Goal: Information Seeking & Learning: Learn about a topic

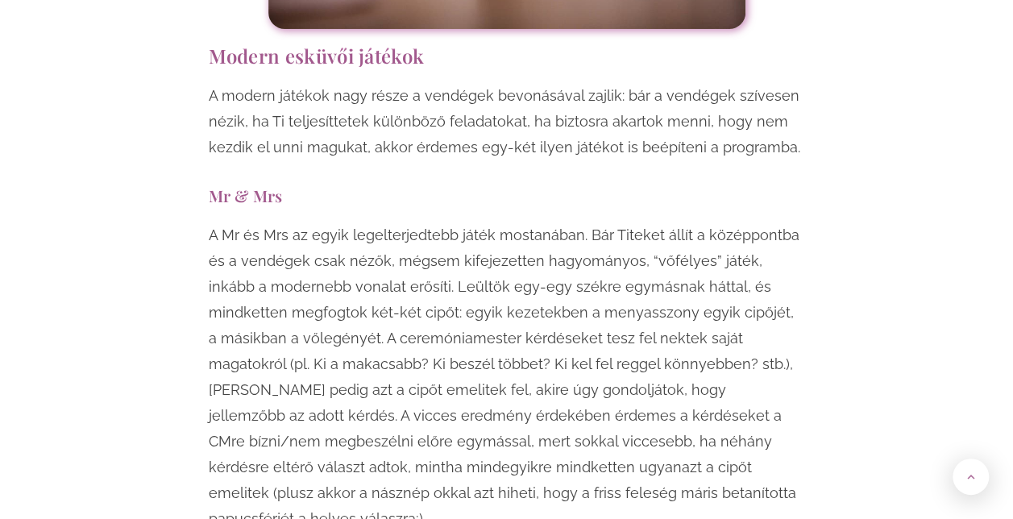
scroll to position [6315, 0]
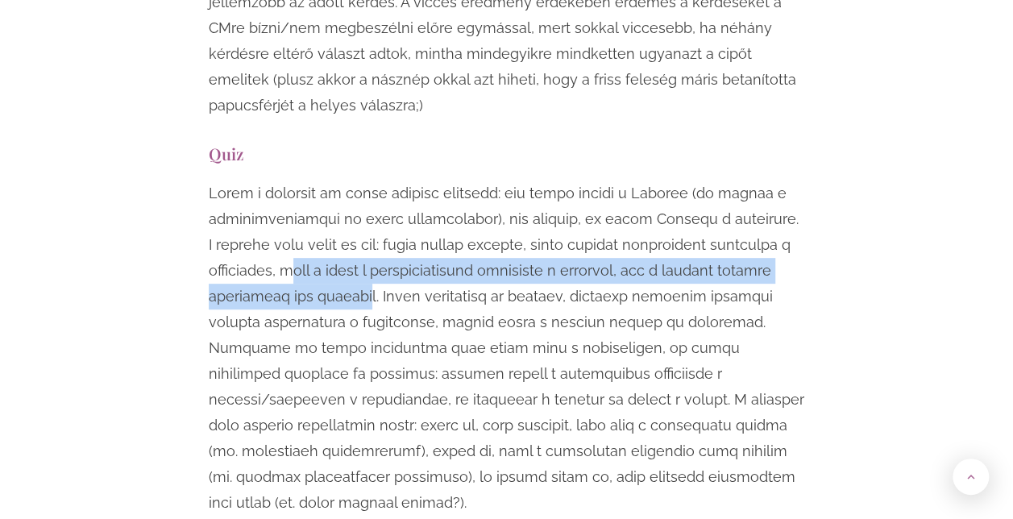
drag, startPoint x: 367, startPoint y: 168, endPoint x: 292, endPoint y: 143, distance: 79.0
click at [292, 180] on p at bounding box center [507, 347] width 596 height 335
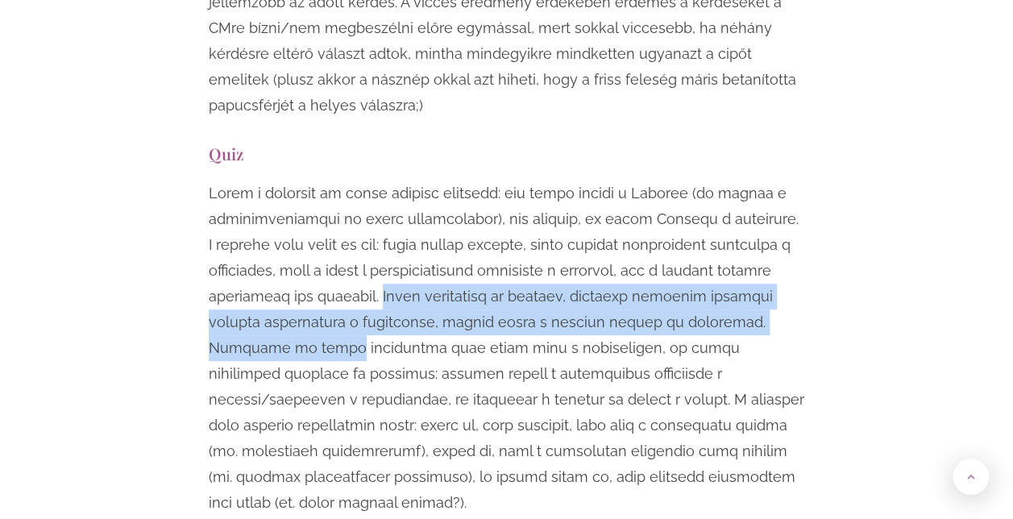
drag, startPoint x: 379, startPoint y: 164, endPoint x: 813, endPoint y: 193, distance: 435.2
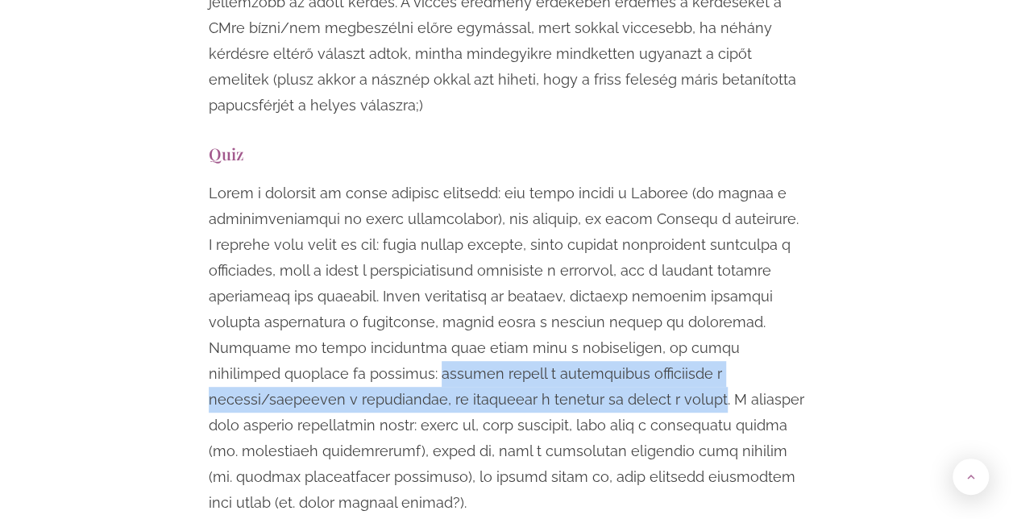
drag, startPoint x: 197, startPoint y: 242, endPoint x: 459, endPoint y: 271, distance: 264.3
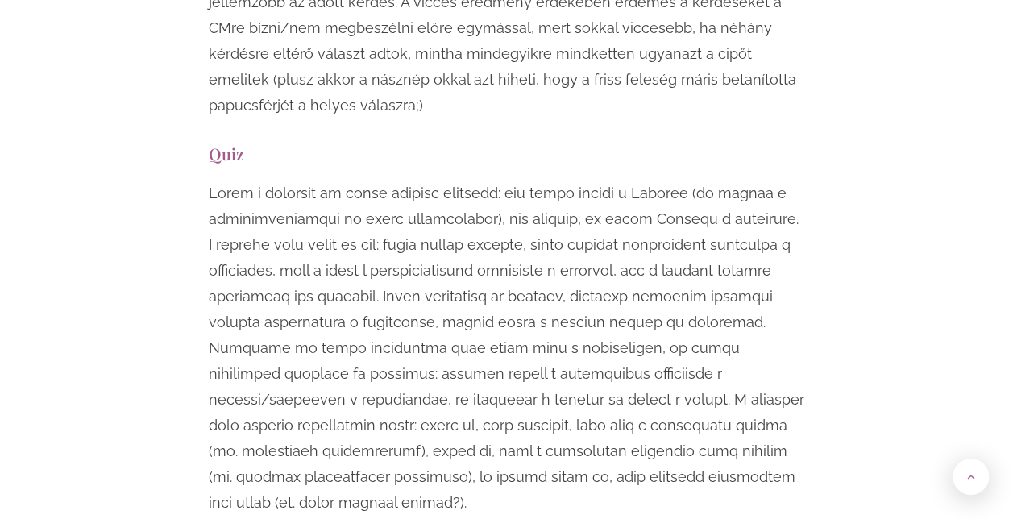
click at [512, 223] on p at bounding box center [507, 347] width 596 height 335
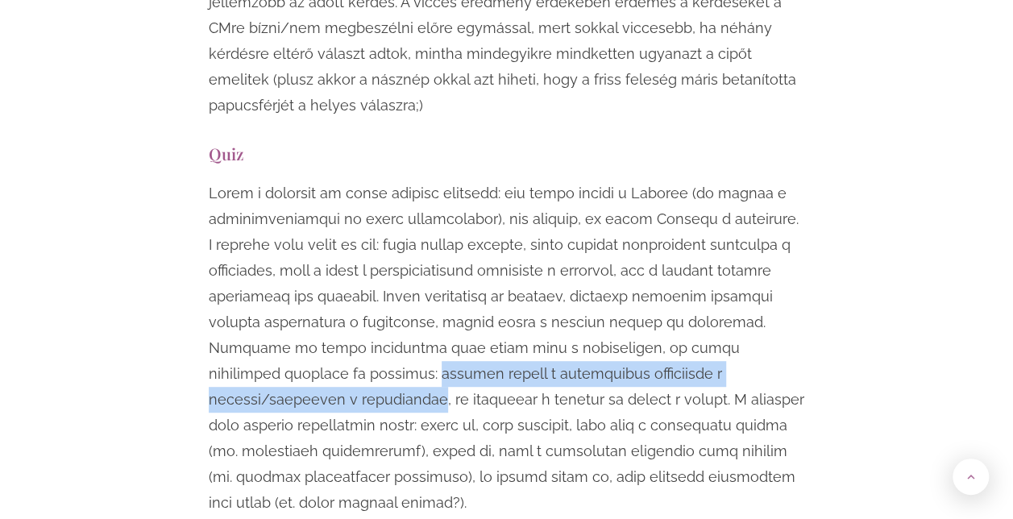
drag, startPoint x: 201, startPoint y: 243, endPoint x: 711, endPoint y: 248, distance: 510.0
copy p "amelyik csapat a leghamarabb kocogtatja a poharát/csilingel a csengőjével"
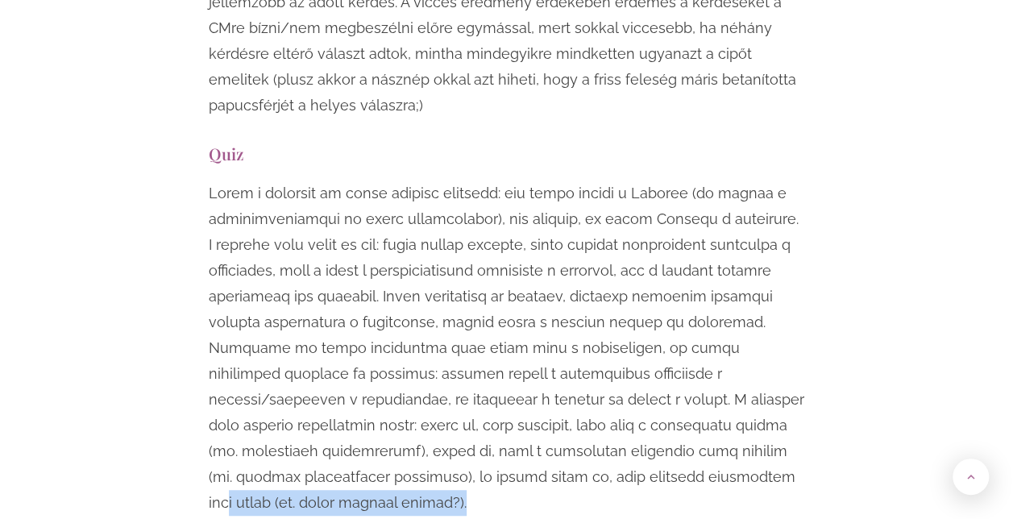
drag, startPoint x: 750, startPoint y: 348, endPoint x: 507, endPoint y: 345, distance: 243.3
click at [507, 345] on p at bounding box center [507, 347] width 596 height 335
click at [798, 353] on p at bounding box center [507, 347] width 596 height 335
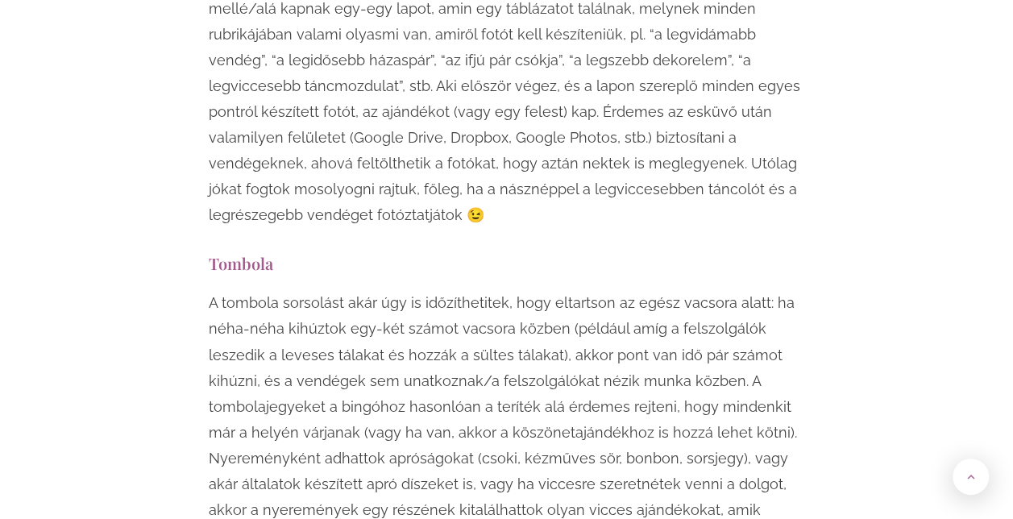
scroll to position [7259, 0]
drag, startPoint x: 428, startPoint y: 403, endPoint x: 401, endPoint y: 371, distance: 41.8
click at [401, 371] on p "A tombola sorsolást akár úgy is időzíthetitek, hogy eltartson az egész vacsora …" at bounding box center [507, 430] width 596 height 284
drag, startPoint x: 401, startPoint y: 371, endPoint x: 511, endPoint y: 403, distance: 114.2
click at [511, 403] on p "A tombola sorsolást akár úgy is időzíthetitek, hogy eltartson az egész vacsora …" at bounding box center [507, 430] width 596 height 284
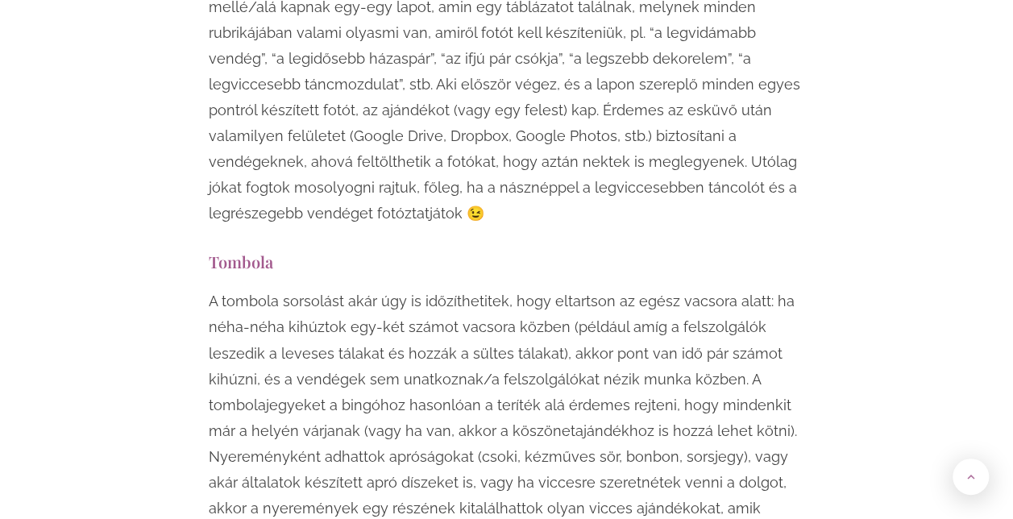
click at [541, 374] on p "A tombola sorsolást akár úgy is időzíthetitek, hogy eltartson az egész vacsora …" at bounding box center [507, 430] width 596 height 284
drag, startPoint x: 208, startPoint y: 403, endPoint x: 408, endPoint y: 415, distance: 200.2
click at [408, 415] on p "A tombola sorsolást akár úgy is időzíthetitek, hogy eltartson az egész vacsora …" at bounding box center [507, 430] width 596 height 284
copy p "nagytakarításban segédkezés"
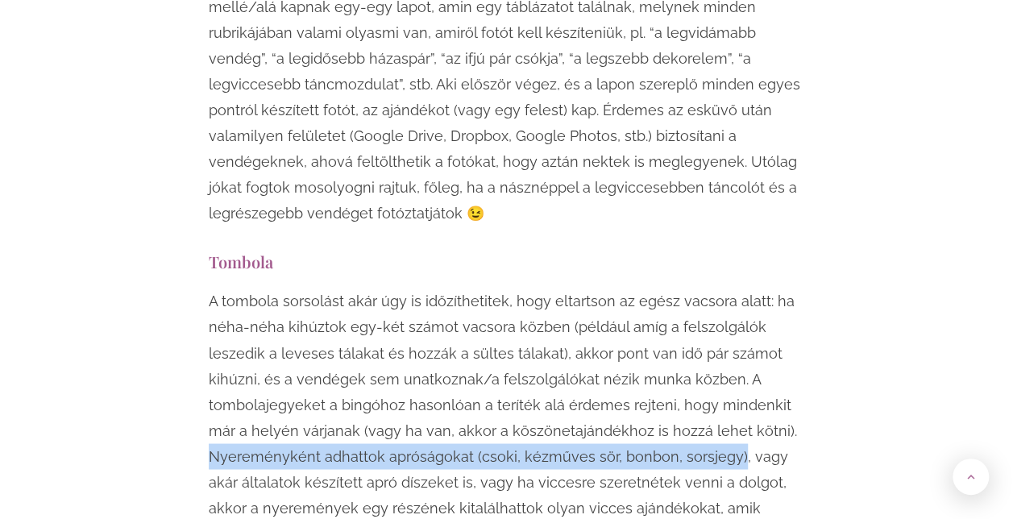
drag, startPoint x: 730, startPoint y: 301, endPoint x: 171, endPoint y: 296, distance: 559.2
click at [171, 296] on div "Egy esküvő mindenképpen örömteli, jó hangulatú esemény, viszont ha szeretnéd, h…" at bounding box center [506, 105] width 943 height 12649
copy p "Nyereményként adhattok apróságokat (csoki, kézműves sör, bonbon, sorsjegy)"
click at [374, 305] on p "A tombola sorsolást akár úgy is időzíthetitek, hogy eltartson az egész vacsora …" at bounding box center [507, 430] width 596 height 284
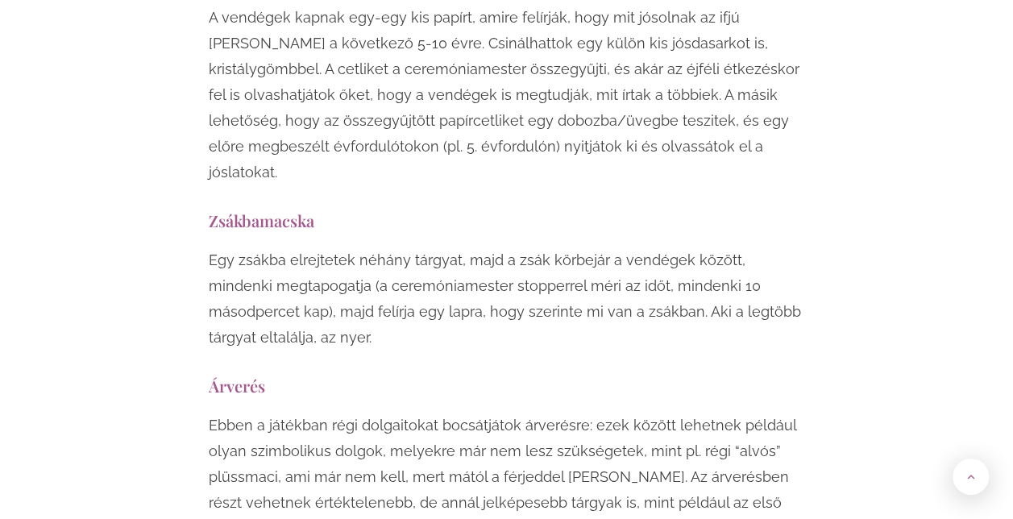
scroll to position [8632, 0]
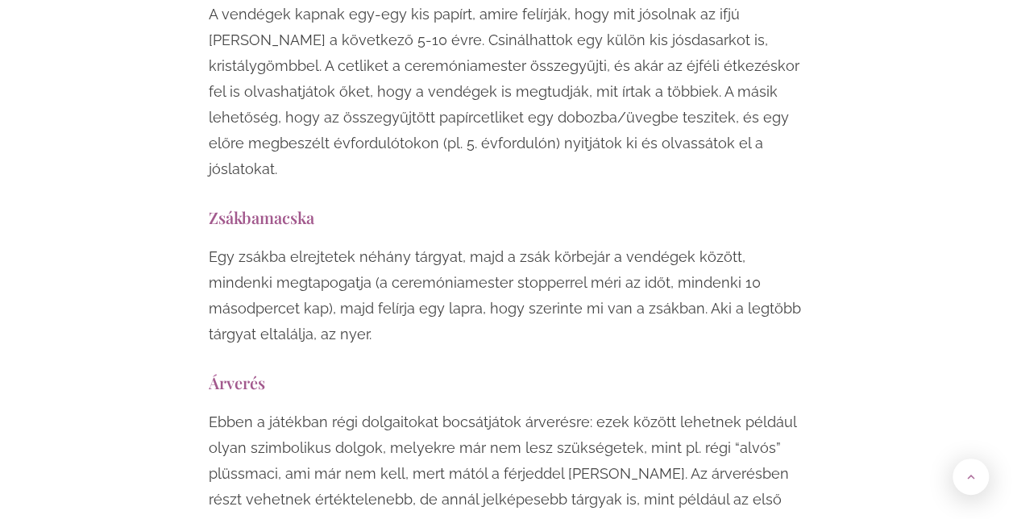
click at [614, 244] on div "Egy zsákba elrejtetek néhány tárgyat, majd a zsák körbejár a vendégek között, m…" at bounding box center [507, 299] width 596 height 111
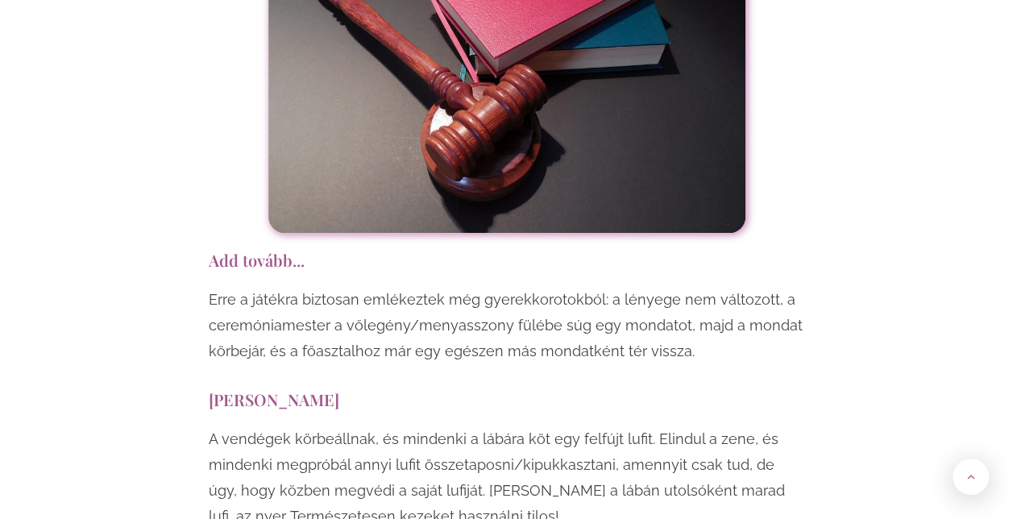
scroll to position [9372, 0]
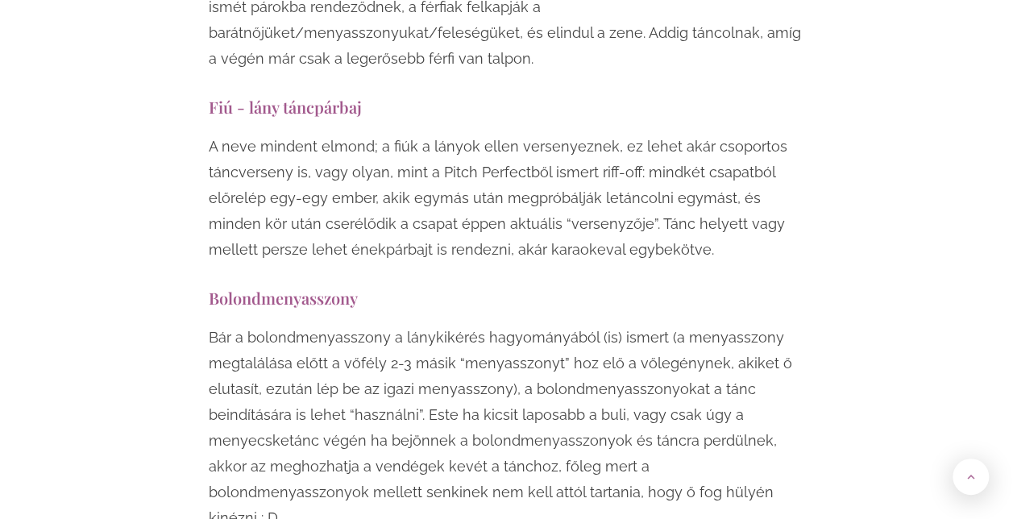
scroll to position [12662, 0]
